Goal: Information Seeking & Learning: Learn about a topic

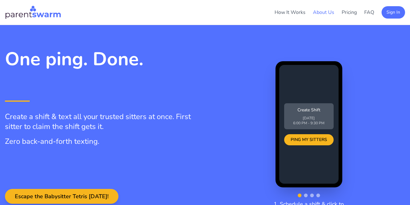
click at [293, 12] on link "About Us" at bounding box center [323, 12] width 21 height 7
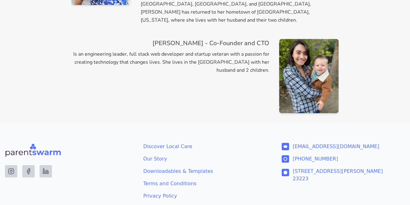
scroll to position [461, 0]
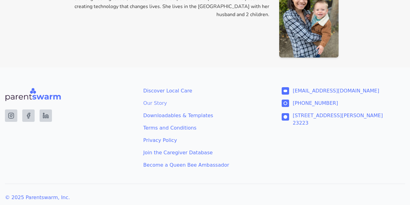
click at [154, 100] on link "Our Story" at bounding box center [204, 103] width 123 height 7
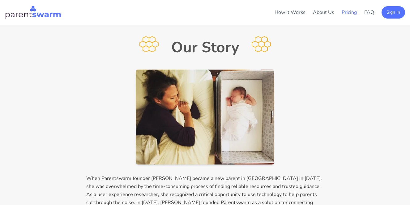
click at [349, 11] on link "Pricing" at bounding box center [349, 12] width 15 height 7
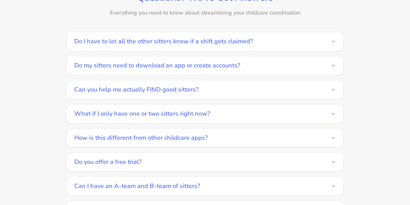
scroll to position [1057, 0]
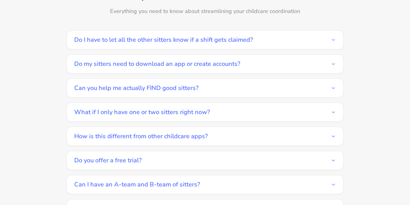
click at [313, 35] on button "Do I have to let all the other sitters know if a shift gets claimed?" at bounding box center [205, 40] width 262 height 19
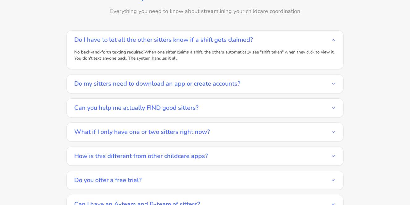
click at [293, 82] on button "Do my sitters need to download an app or create accounts?" at bounding box center [205, 84] width 262 height 19
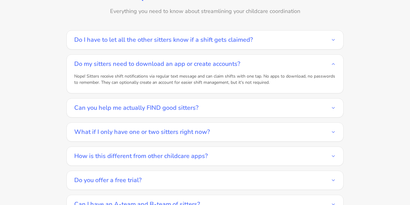
click at [295, 98] on div "Can you help me actually FIND good sitters?" at bounding box center [205, 107] width 277 height 19
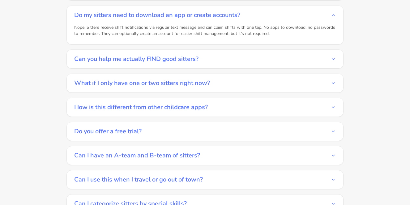
scroll to position [1108, 0]
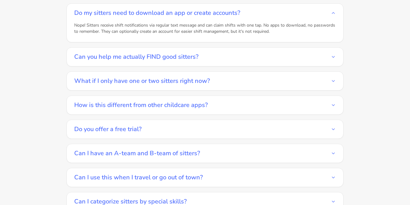
click at [292, 96] on button "How is this different from other childcare apps?" at bounding box center [205, 105] width 262 height 19
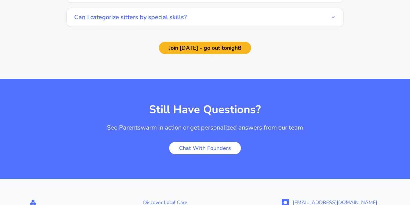
scroll to position [1419, 0]
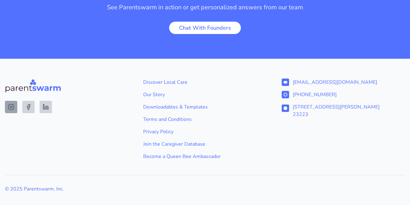
click at [7, 102] on link at bounding box center [11, 107] width 12 height 12
click at [50, 101] on link at bounding box center [46, 107] width 12 height 12
